Goal: Task Accomplishment & Management: Manage account settings

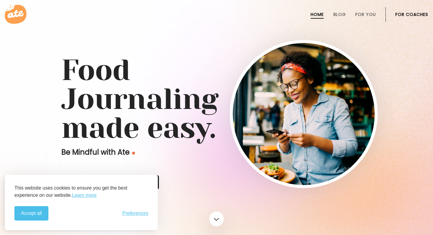
click at [32, 211] on button "Accept all" at bounding box center [31, 213] width 34 height 14
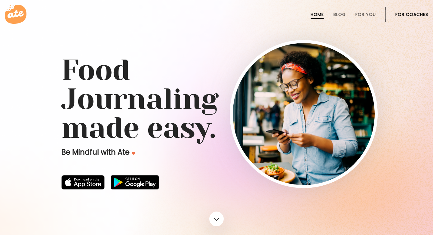
click at [401, 14] on link "For Coaches" at bounding box center [411, 14] width 33 height 5
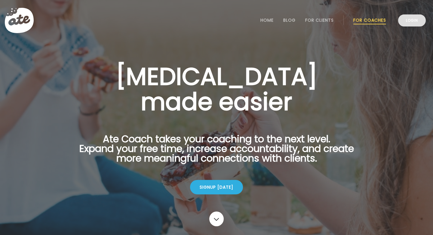
click at [405, 21] on link "Login" at bounding box center [412, 20] width 28 height 12
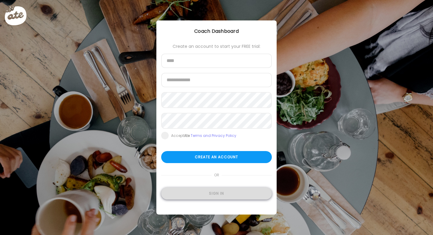
click at [205, 195] on div "Sign in" at bounding box center [216, 193] width 111 height 12
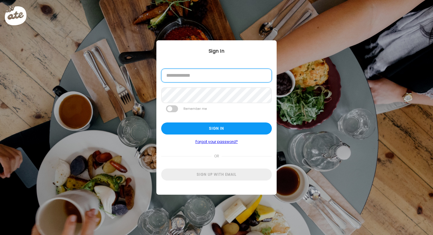
click at [191, 79] on input "email" at bounding box center [216, 75] width 111 height 14
type input "**********"
click at [226, 109] on div "Remember me" at bounding box center [216, 106] width 111 height 7
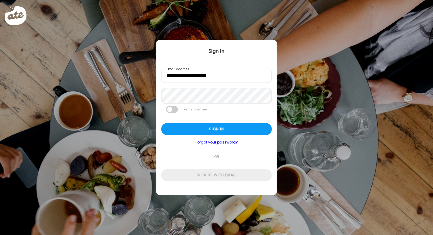
click at [220, 144] on link "Forgot your password?" at bounding box center [216, 142] width 111 height 5
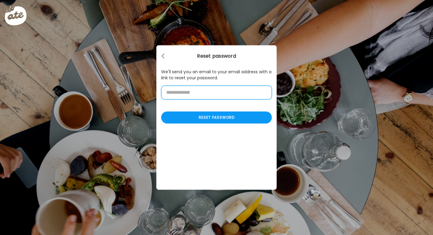
click at [218, 92] on input "email" at bounding box center [216, 93] width 111 height 14
type input "**********"
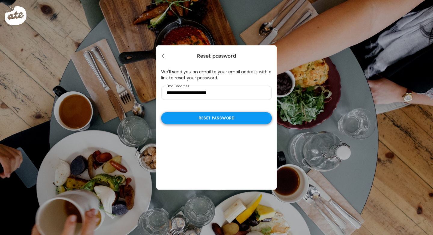
click at [241, 122] on div "Reset password" at bounding box center [216, 118] width 111 height 12
click at [151, 36] on div "Ate Coach Dashboard Wahoo! It’s official Take a moment to set up your Coach Pro…" at bounding box center [216, 117] width 433 height 235
click at [165, 58] on div at bounding box center [163, 56] width 12 height 12
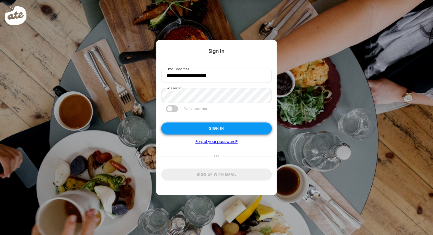
click at [217, 128] on div "Sign in" at bounding box center [216, 128] width 111 height 12
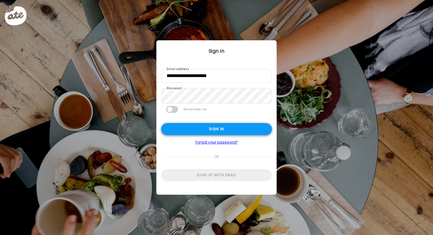
type input "**********"
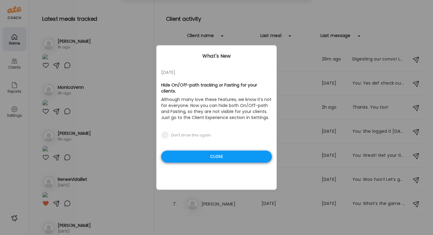
click at [216, 153] on div "Close" at bounding box center [216, 156] width 111 height 12
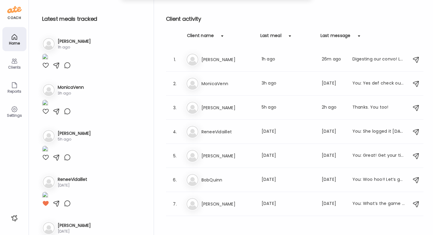
click at [17, 69] on div "Clients" at bounding box center [15, 67] width 22 height 4
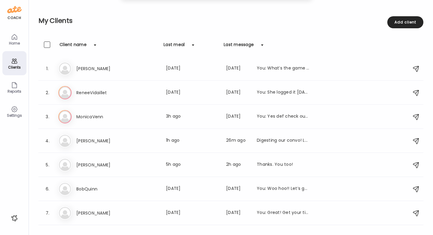
click at [16, 34] on icon at bounding box center [14, 36] width 7 height 7
